Goal: Task Accomplishment & Management: Manage account settings

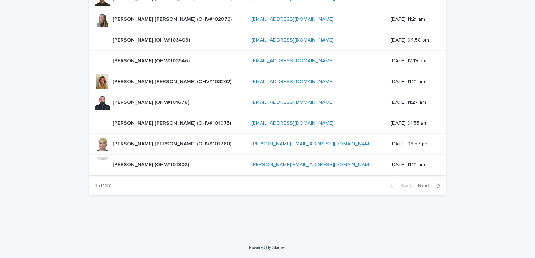
scroll to position [12, 0]
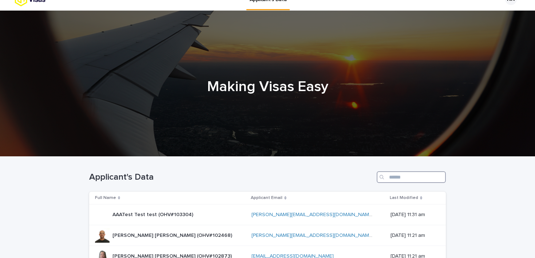
click at [398, 180] on input "Search" at bounding box center [411, 177] width 69 height 12
paste input "**********"
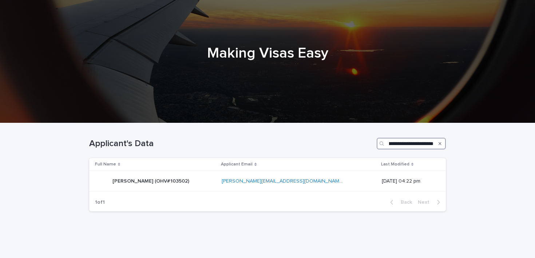
scroll to position [50, 0]
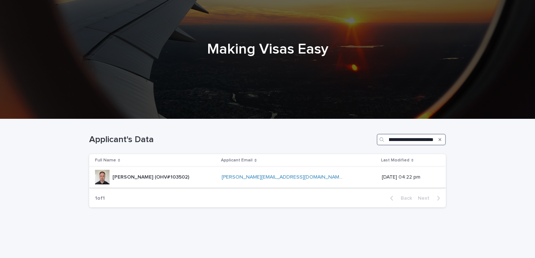
type input "**********"
click at [185, 178] on p "[PERSON_NAME] (OHV#103502)" at bounding box center [152, 177] width 78 height 8
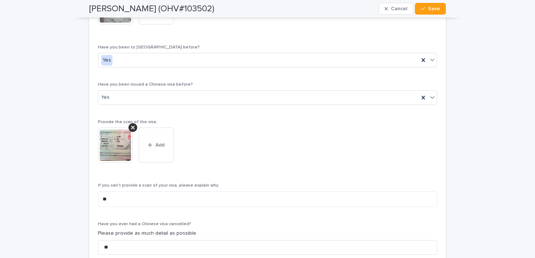
scroll to position [1653, 0]
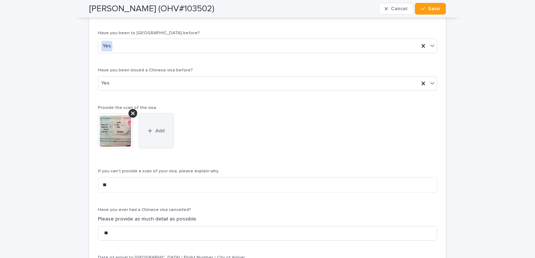
click at [151, 137] on button "Add" at bounding box center [156, 130] width 35 height 35
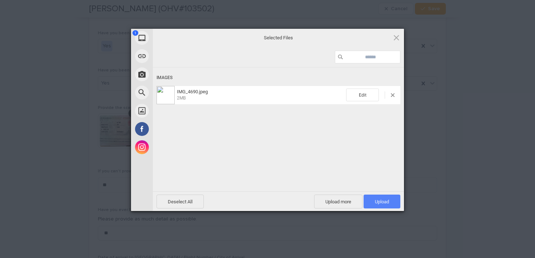
click at [375, 200] on span "Upload 1" at bounding box center [382, 201] width 14 height 5
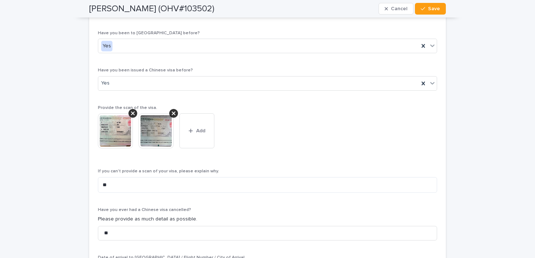
click at [110, 138] on img at bounding box center [115, 130] width 35 height 35
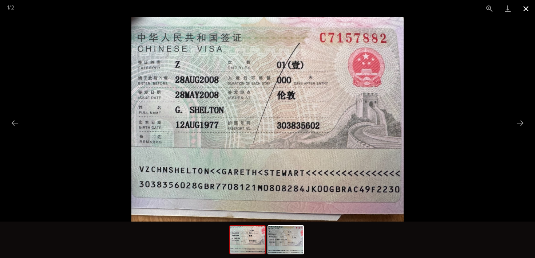
click at [527, 13] on button "Close gallery" at bounding box center [526, 8] width 18 height 17
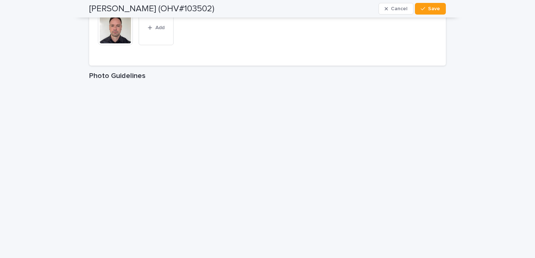
scroll to position [1087, 0]
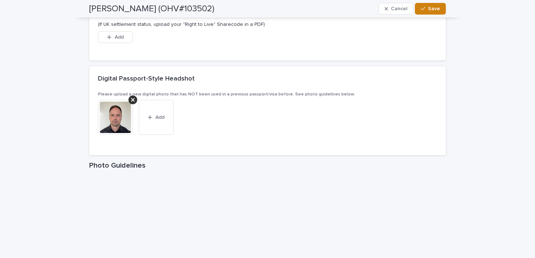
click at [431, 9] on span "Save" at bounding box center [434, 8] width 12 height 5
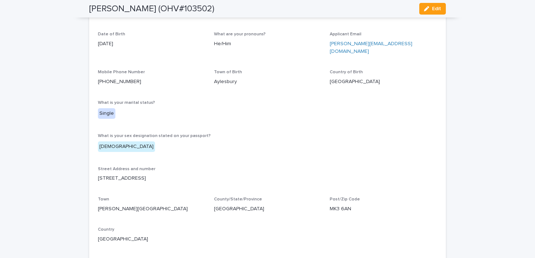
scroll to position [0, 0]
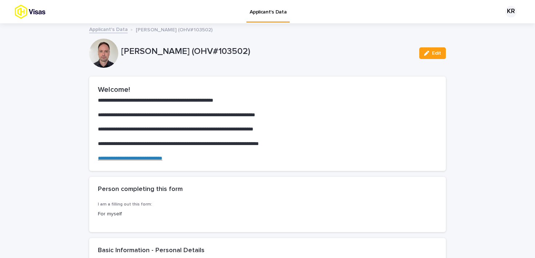
click at [31, 15] on img at bounding box center [43, 11] width 57 height 15
